Goal: Navigation & Orientation: Find specific page/section

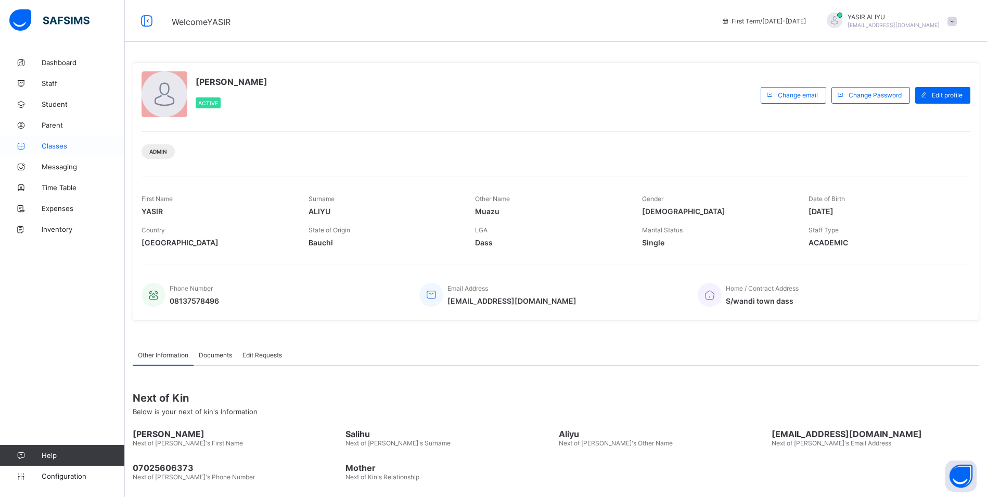
click at [46, 148] on span "Classes" at bounding box center [83, 146] width 83 height 8
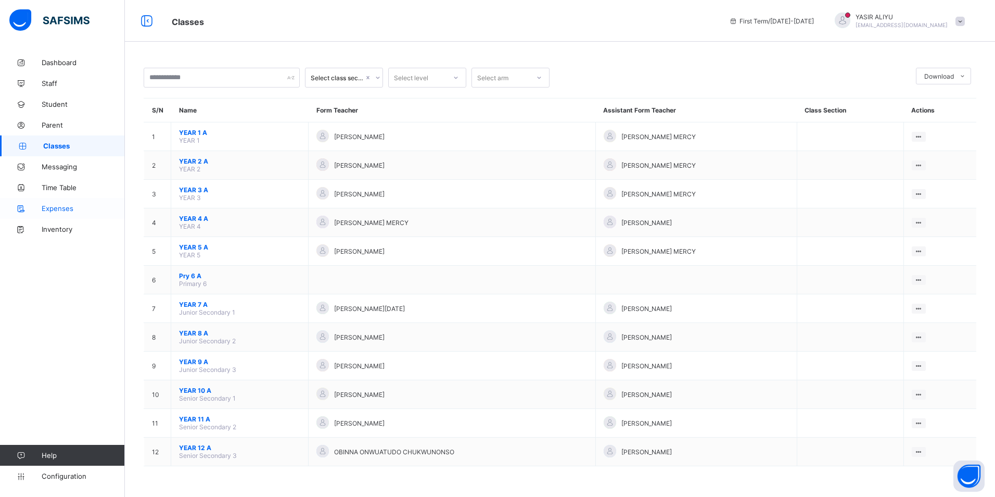
click at [74, 211] on span "Expenses" at bounding box center [83, 208] width 83 height 8
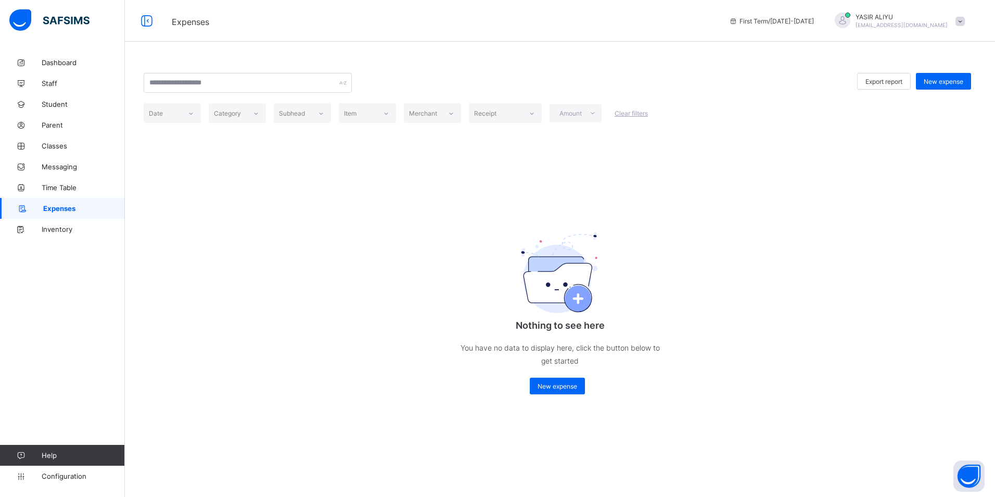
click at [960, 21] on span at bounding box center [960, 21] width 9 height 9
click at [925, 119] on span "Logout" at bounding box center [931, 120] width 69 height 12
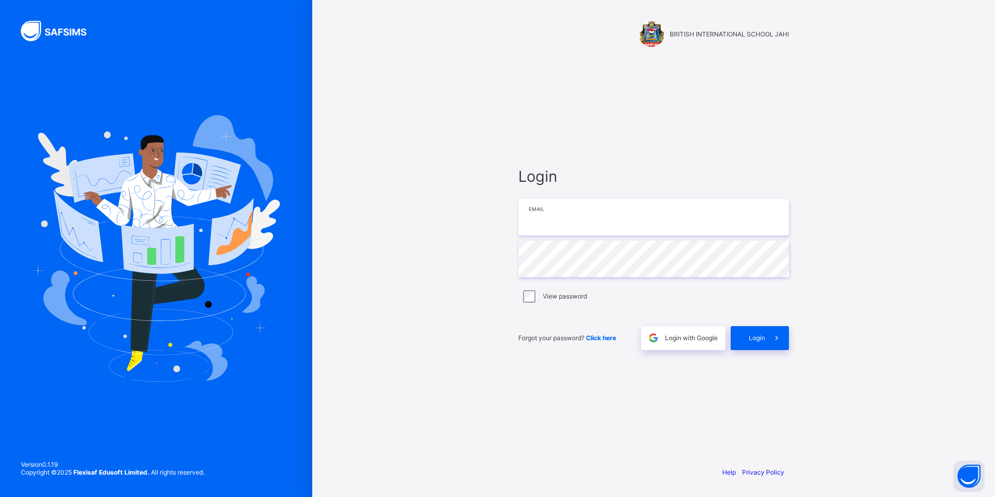
type input "**********"
click at [759, 329] on div "Login" at bounding box center [760, 338] width 58 height 24
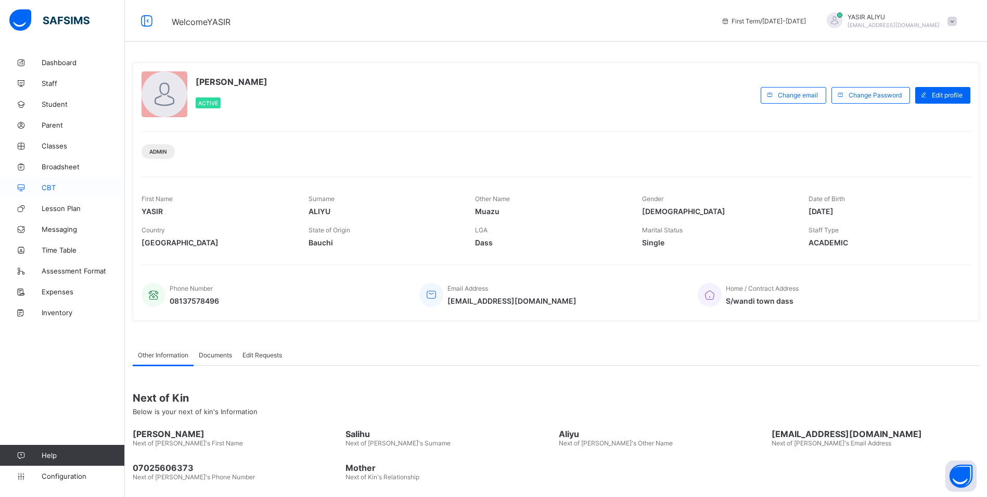
click at [58, 192] on link "CBT" at bounding box center [62, 187] width 125 height 21
